Goal: Task Accomplishment & Management: Manage account settings

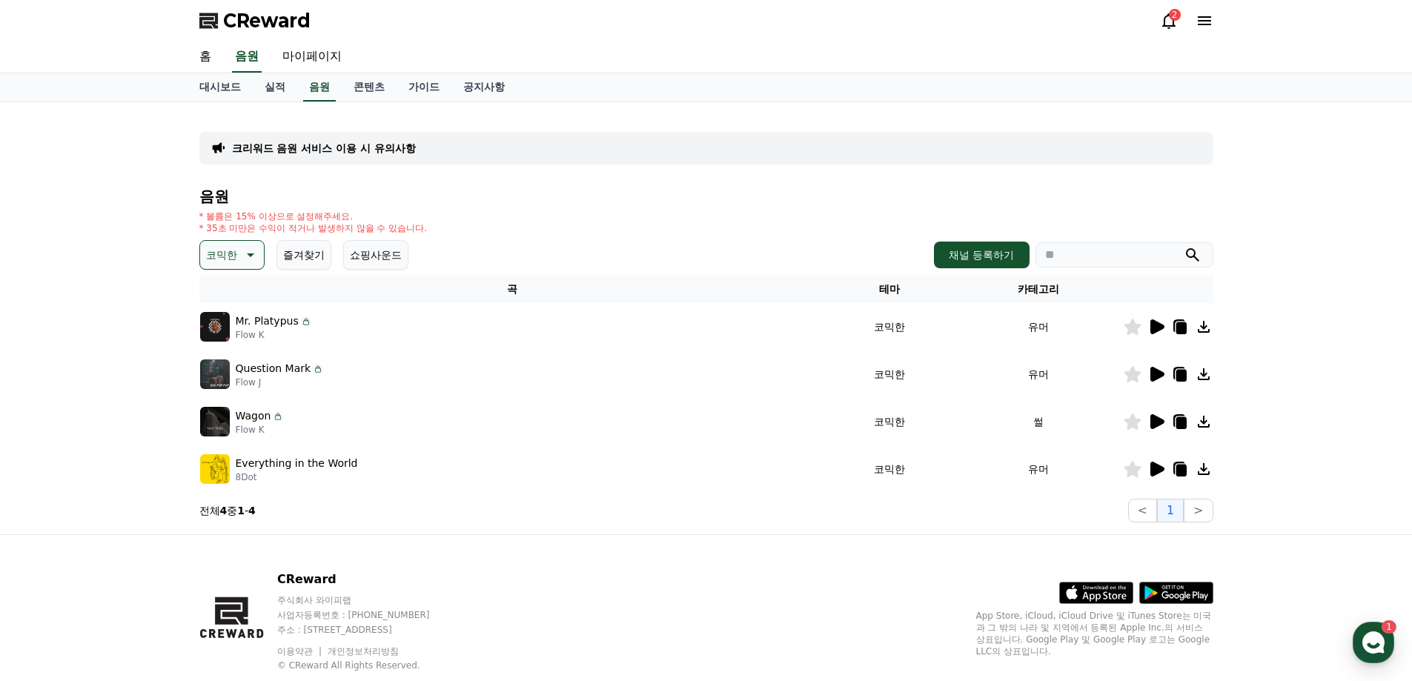
click at [1176, 24] on icon at bounding box center [1169, 21] width 18 height 18
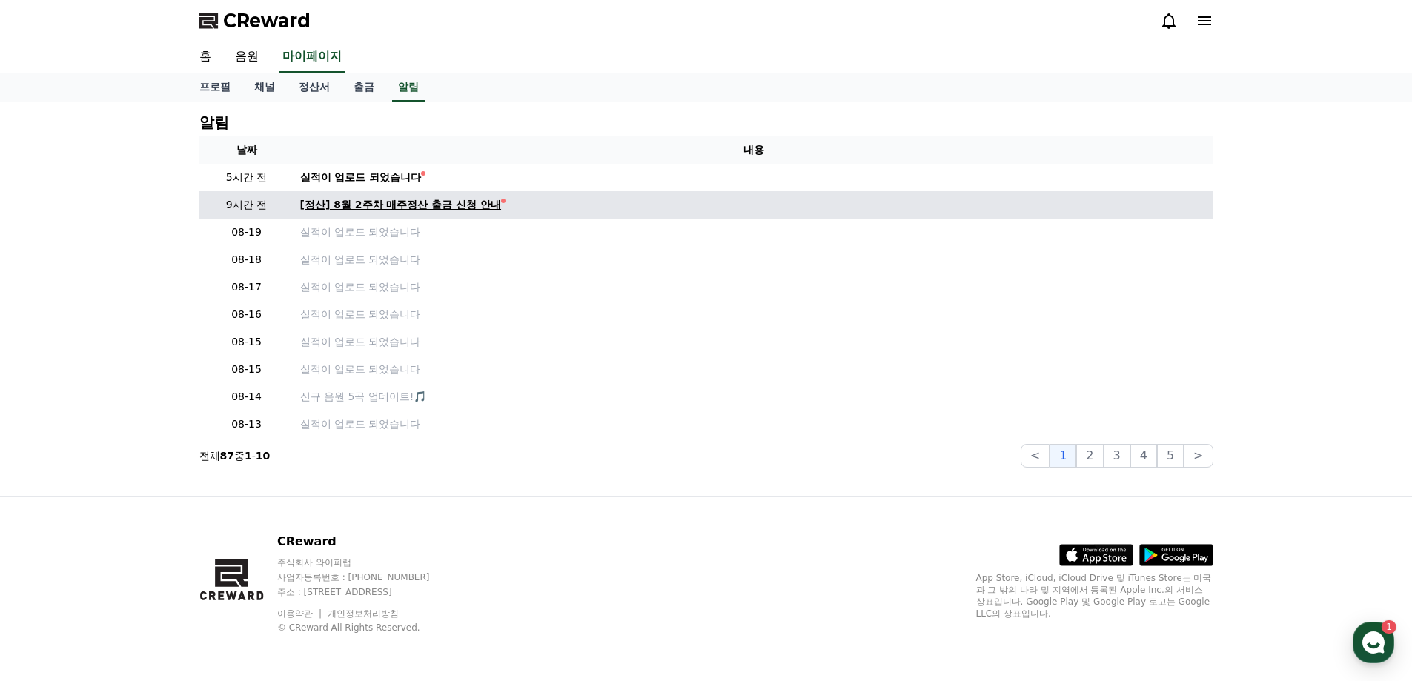
click at [381, 203] on div "[정산] 8월 2주차 매주정산 출금 신청 안내" at bounding box center [401, 205] width 202 height 16
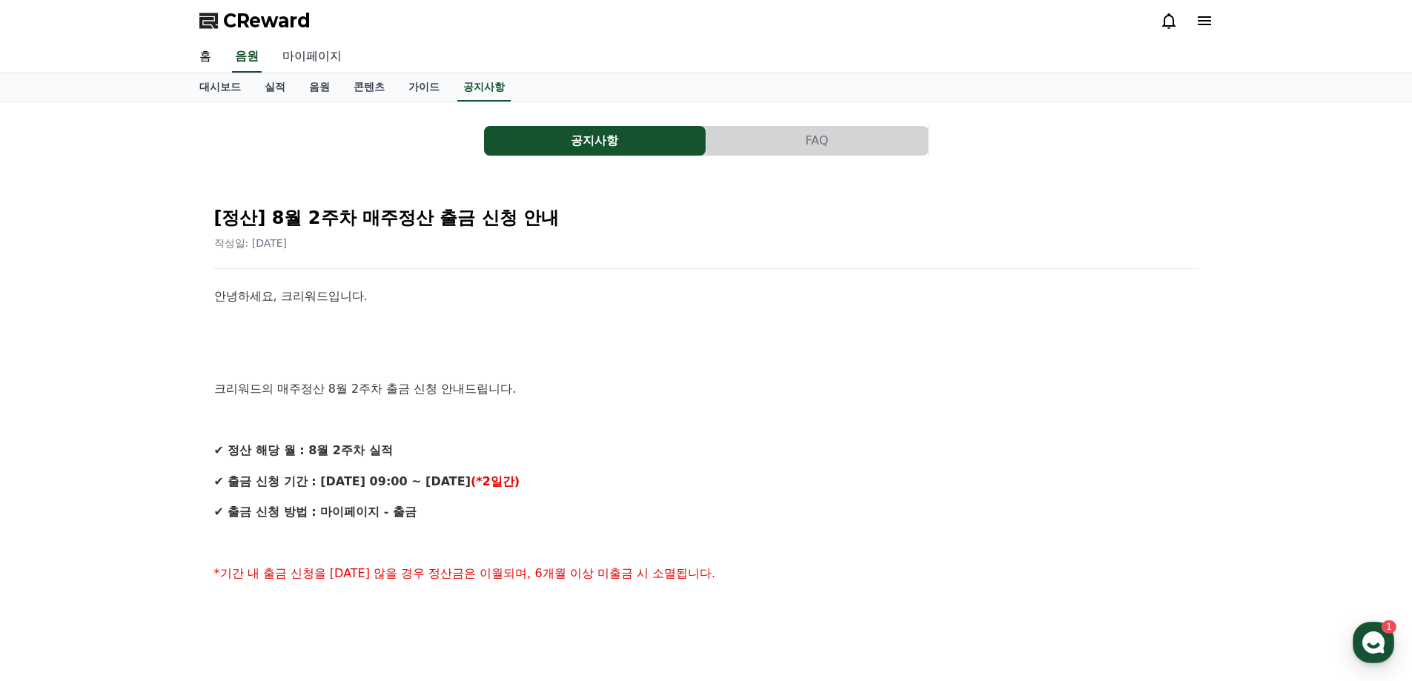
click at [284, 53] on link "마이페이지" at bounding box center [312, 57] width 83 height 31
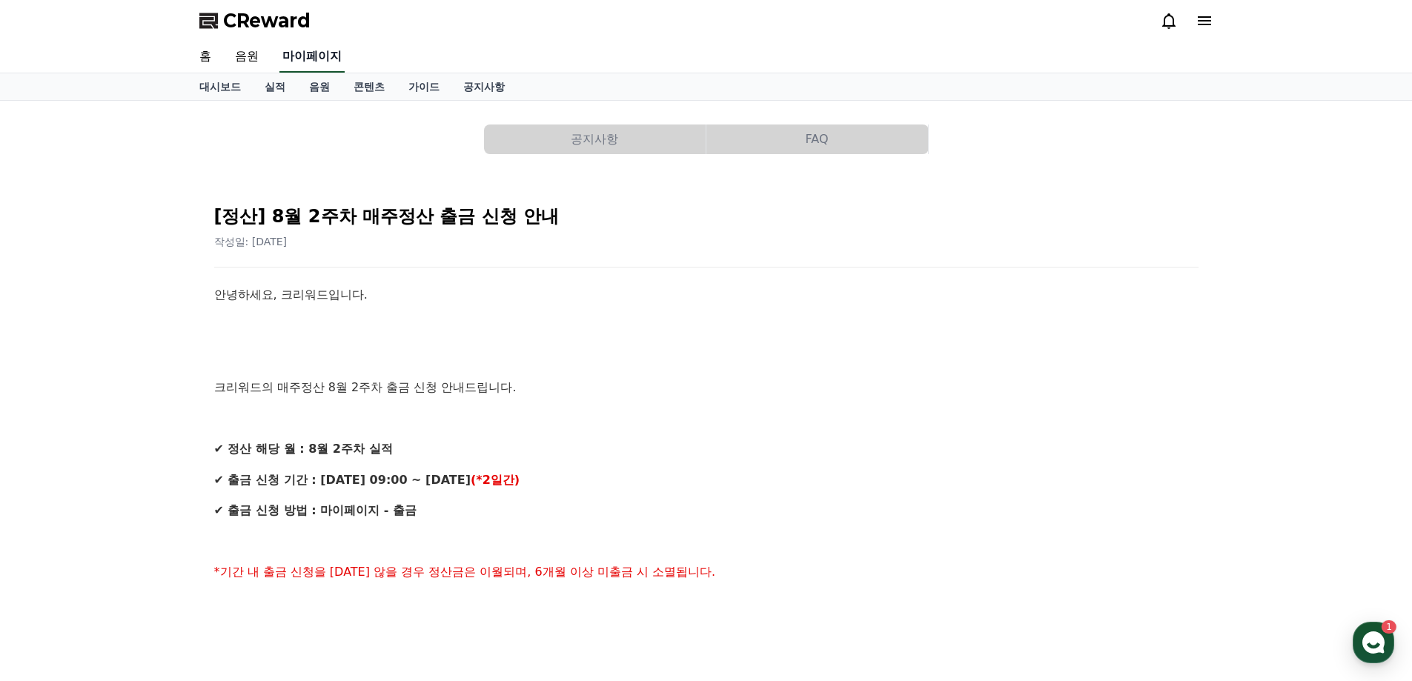
select select "**********"
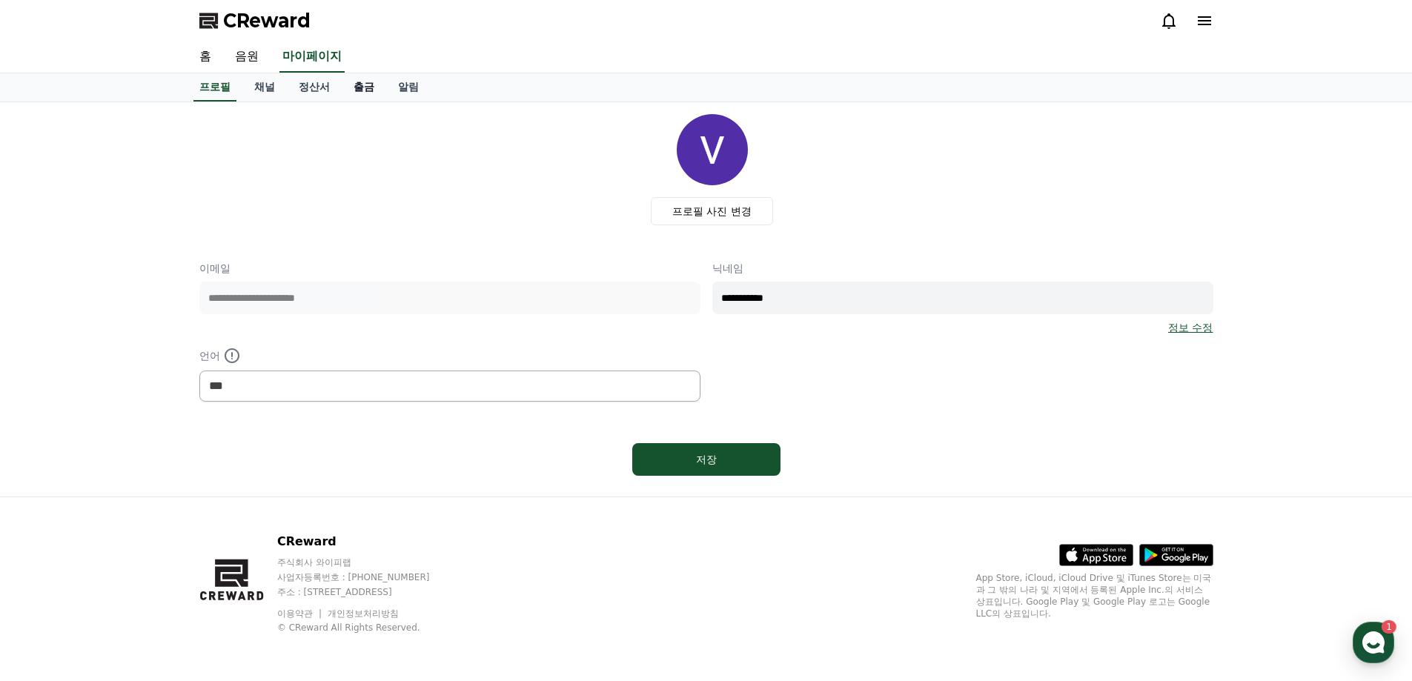
click at [357, 87] on link "출금" at bounding box center [364, 87] width 44 height 28
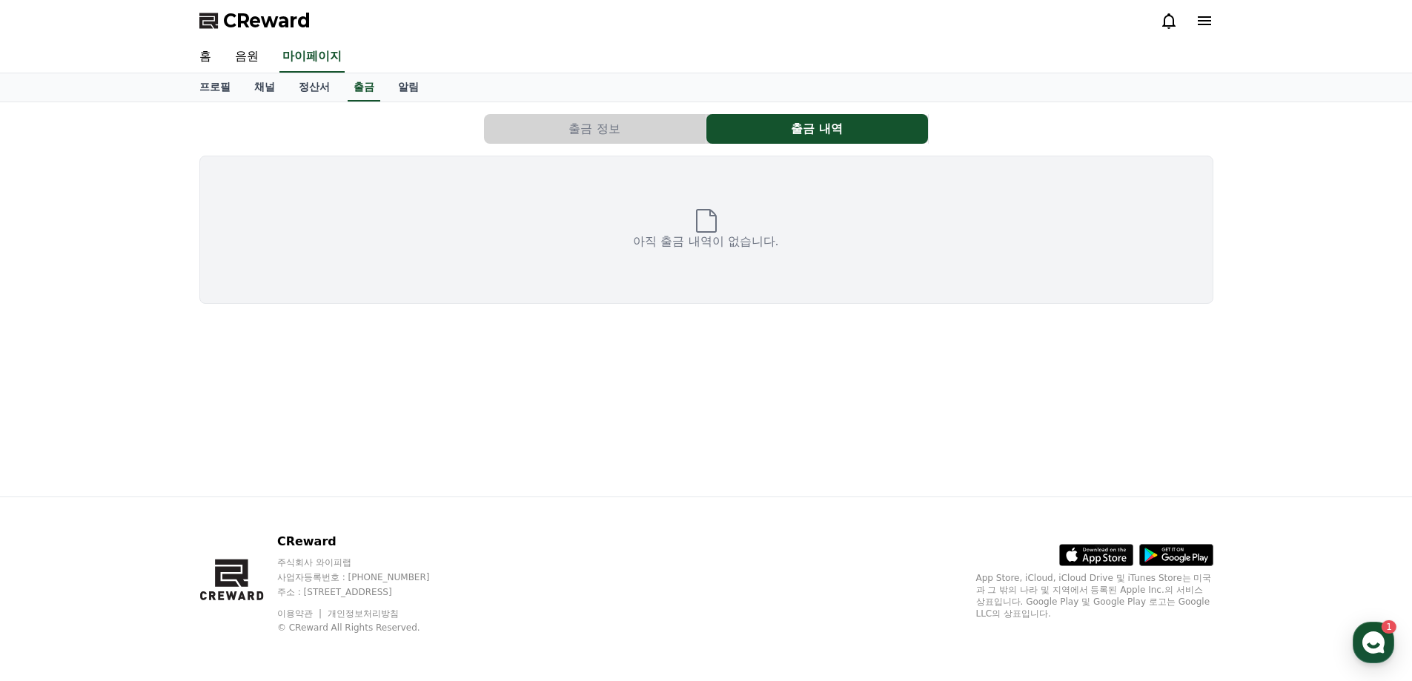
click at [610, 126] on button "출금 정보" at bounding box center [595, 129] width 222 height 30
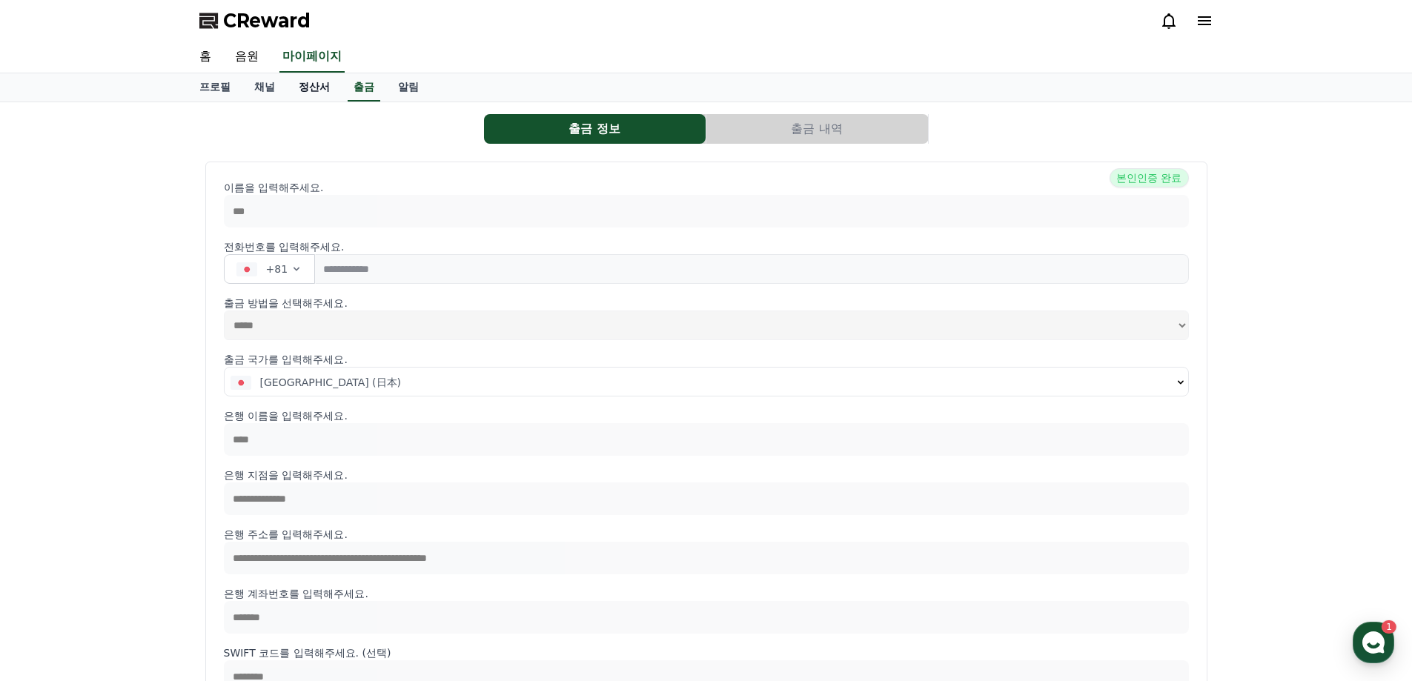
click at [308, 91] on link "정산서" at bounding box center [314, 87] width 55 height 28
